Goal: Task Accomplishment & Management: Use online tool/utility

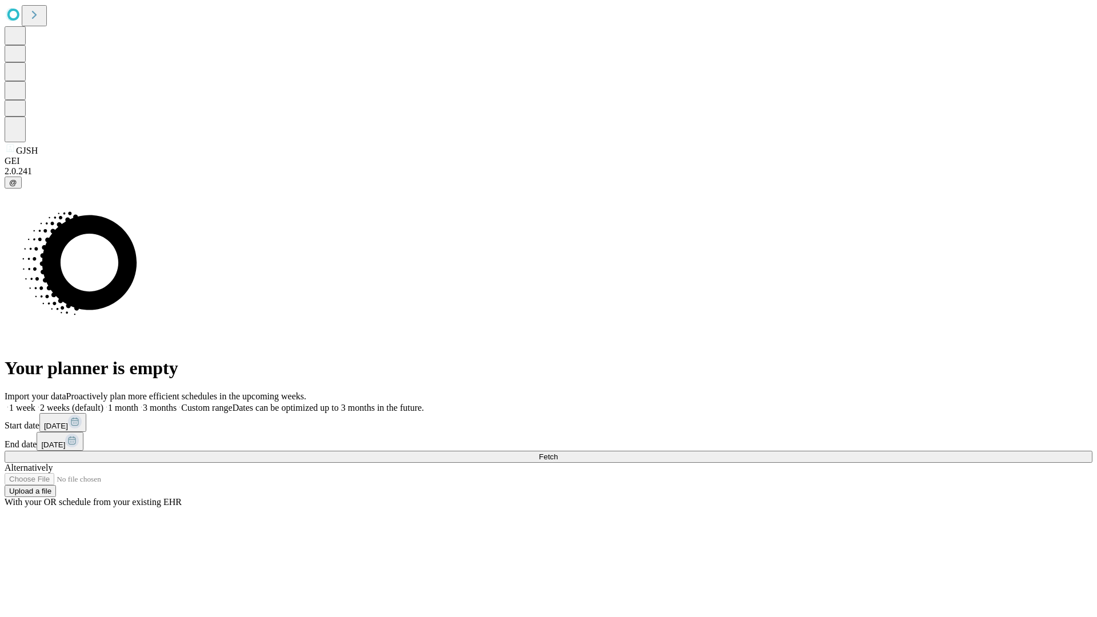
click at [557, 452] on span "Fetch" at bounding box center [548, 456] width 19 height 9
